Goal: Task Accomplishment & Management: Manage account settings

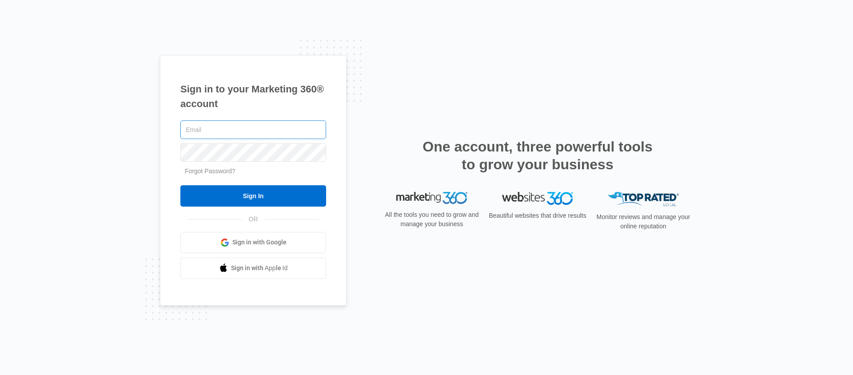
click at [220, 138] on input "text" at bounding box center [253, 129] width 146 height 19
type input "rui@sitetuners.com"
click at [145, 159] on div "Sign in to your Marketing 360® account rui@sitetuners.com Forgot Password? Sign…" at bounding box center [426, 187] width 853 height 375
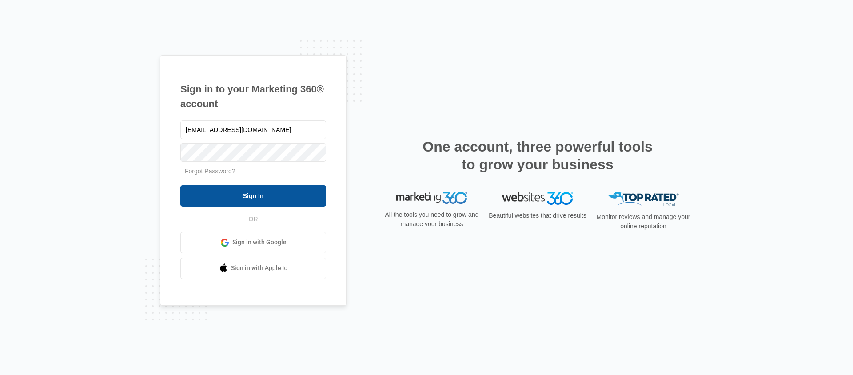
click at [222, 195] on input "Sign In" at bounding box center [253, 195] width 146 height 21
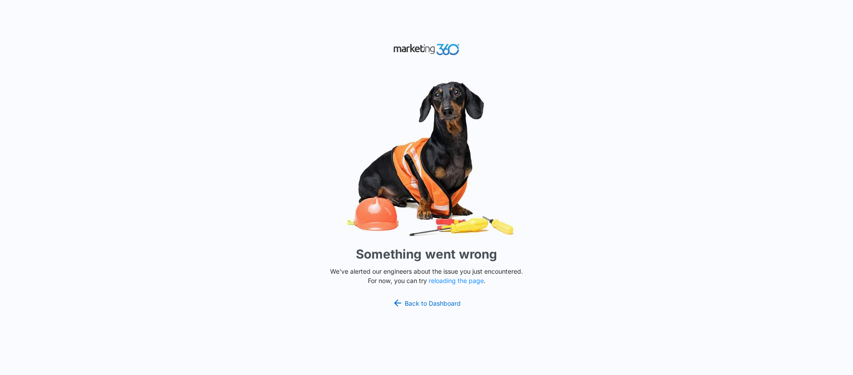
click at [310, 263] on div "Something went wrong We've alerted our engineers about the issue you just encou…" at bounding box center [426, 187] width 853 height 375
click at [455, 280] on button "reloading the page" at bounding box center [456, 280] width 55 height 7
click at [430, 301] on link "Back to Dashboard" at bounding box center [426, 303] width 68 height 11
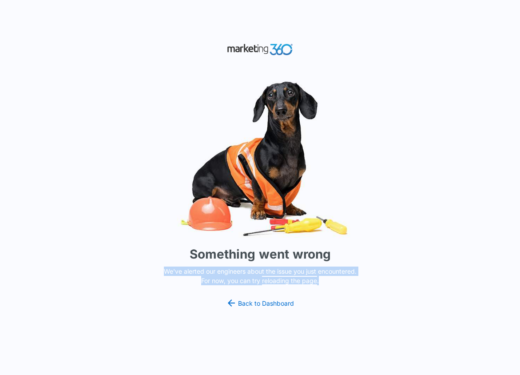
drag, startPoint x: 161, startPoint y: 274, endPoint x: 317, endPoint y: 293, distance: 157.5
click at [317, 293] on div "Something went wrong We've alerted our engineers about the issue you just encou…" at bounding box center [260, 187] width 520 height 375
copy p "We've alerted our engineers about the issue you just encountered. For now, you …"
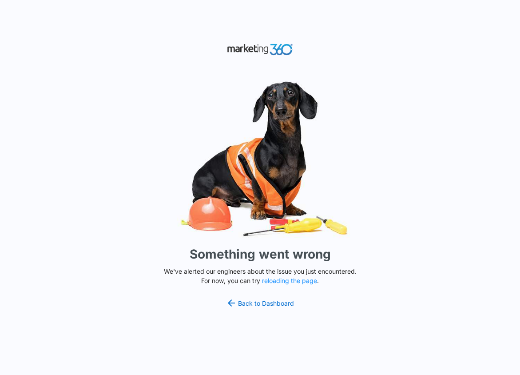
click at [267, 310] on div "Something went wrong We've alerted our engineers about the issue you just encou…" at bounding box center [260, 187] width 520 height 375
click at [291, 279] on button "reloading the page" at bounding box center [289, 280] width 55 height 7
click at [178, 231] on img at bounding box center [260, 159] width 266 height 166
click at [283, 285] on p "We've alerted our engineers about the issue you just encountered. For now, you …" at bounding box center [260, 275] width 200 height 19
click at [283, 276] on p "We've alerted our engineers about the issue you just encountered. For now, you …" at bounding box center [260, 275] width 200 height 19
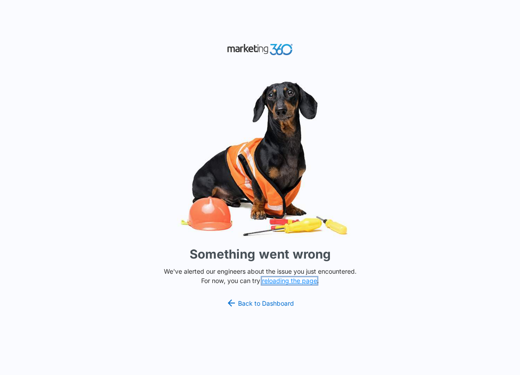
click at [284, 279] on button "reloading the page" at bounding box center [289, 280] width 55 height 7
click at [301, 282] on button "reloading the page" at bounding box center [289, 280] width 55 height 7
